Goal: Information Seeking & Learning: Learn about a topic

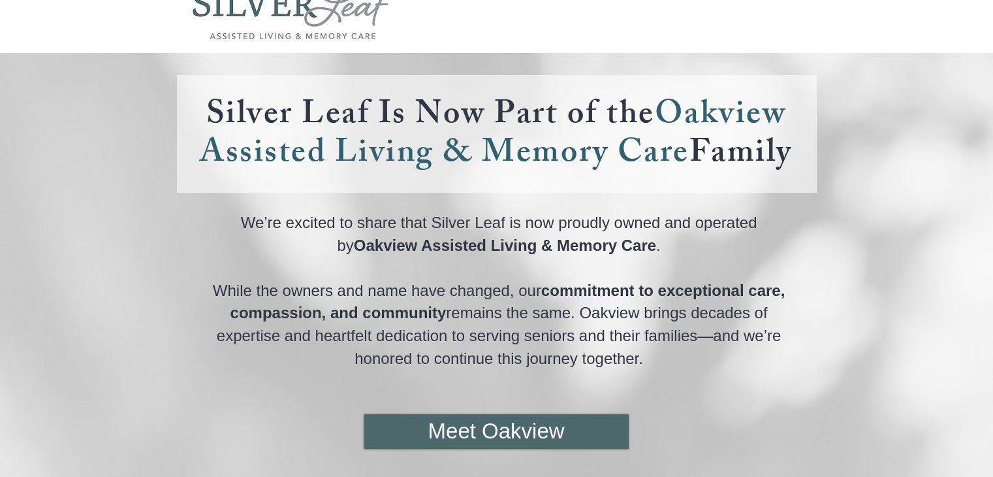
scroll to position [57, 0]
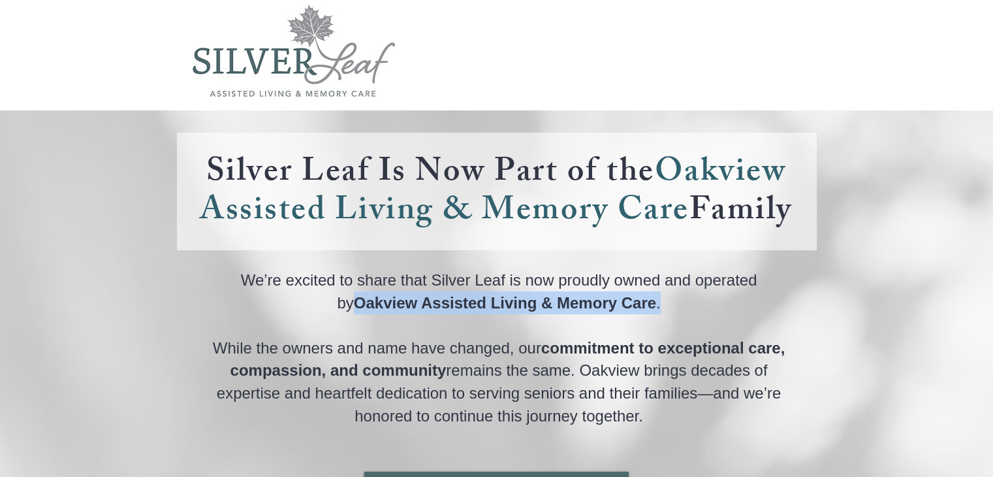
drag, startPoint x: 342, startPoint y: 309, endPoint x: 671, endPoint y: 311, distance: 329.1
click at [671, 311] on p "We’re excited to share that Silver Leaf is now proudly owned and operated by Oa…" at bounding box center [499, 290] width 600 height 45
copy span "Oakview Assisted Living & Memory Care ."
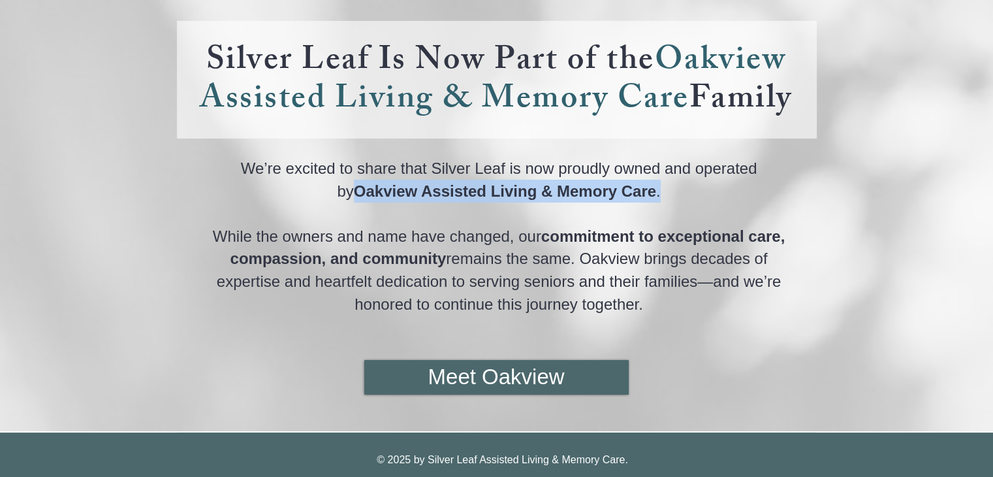
scroll to position [124, 0]
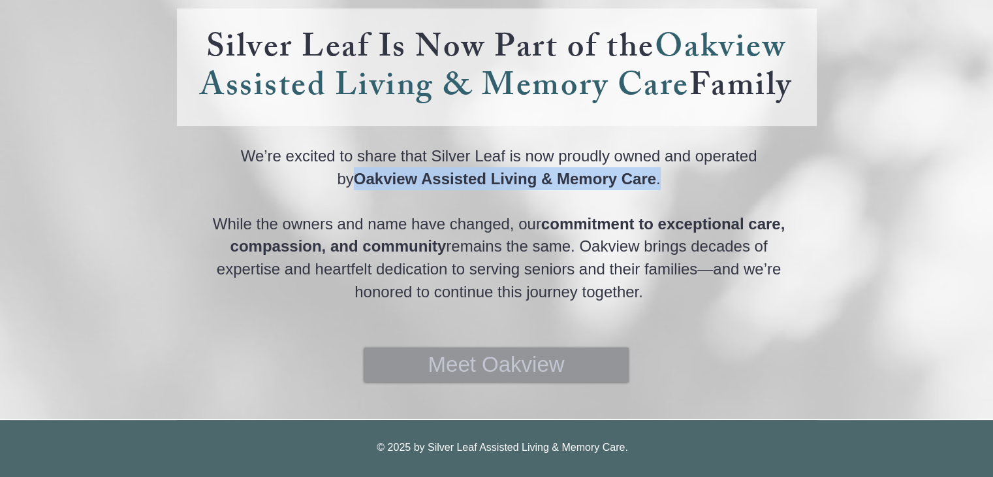
click at [498, 366] on span "Meet Oakview" at bounding box center [496, 364] width 136 height 30
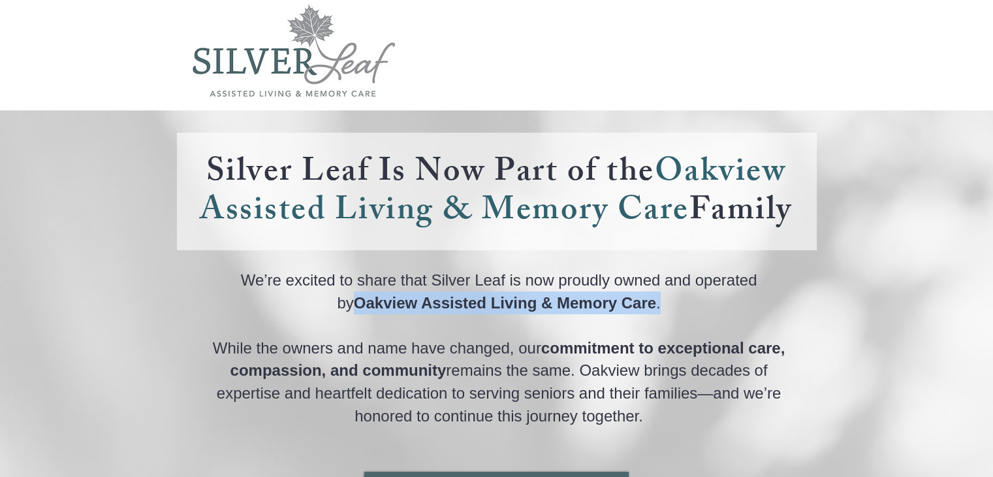
scroll to position [198, 0]
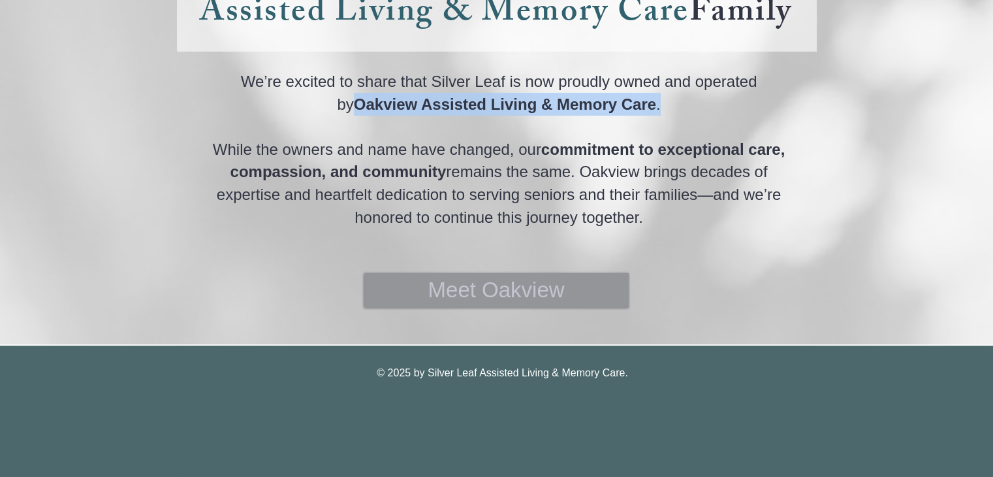
click at [558, 301] on span "Meet Oakview" at bounding box center [496, 290] width 136 height 30
